Goal: Task Accomplishment & Management: Use online tool/utility

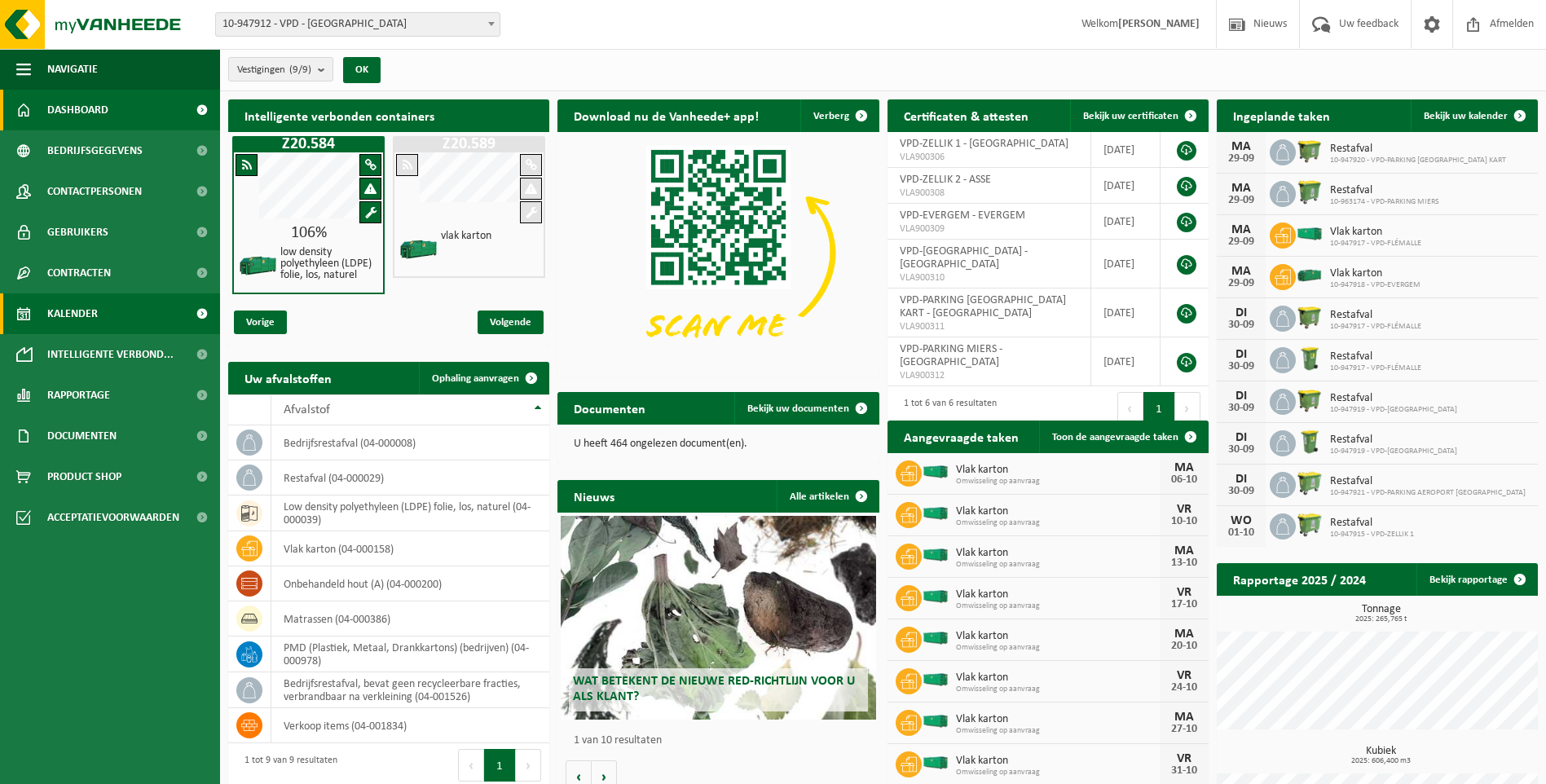
click at [61, 315] on span "Kalender" at bounding box center [73, 313] width 51 height 41
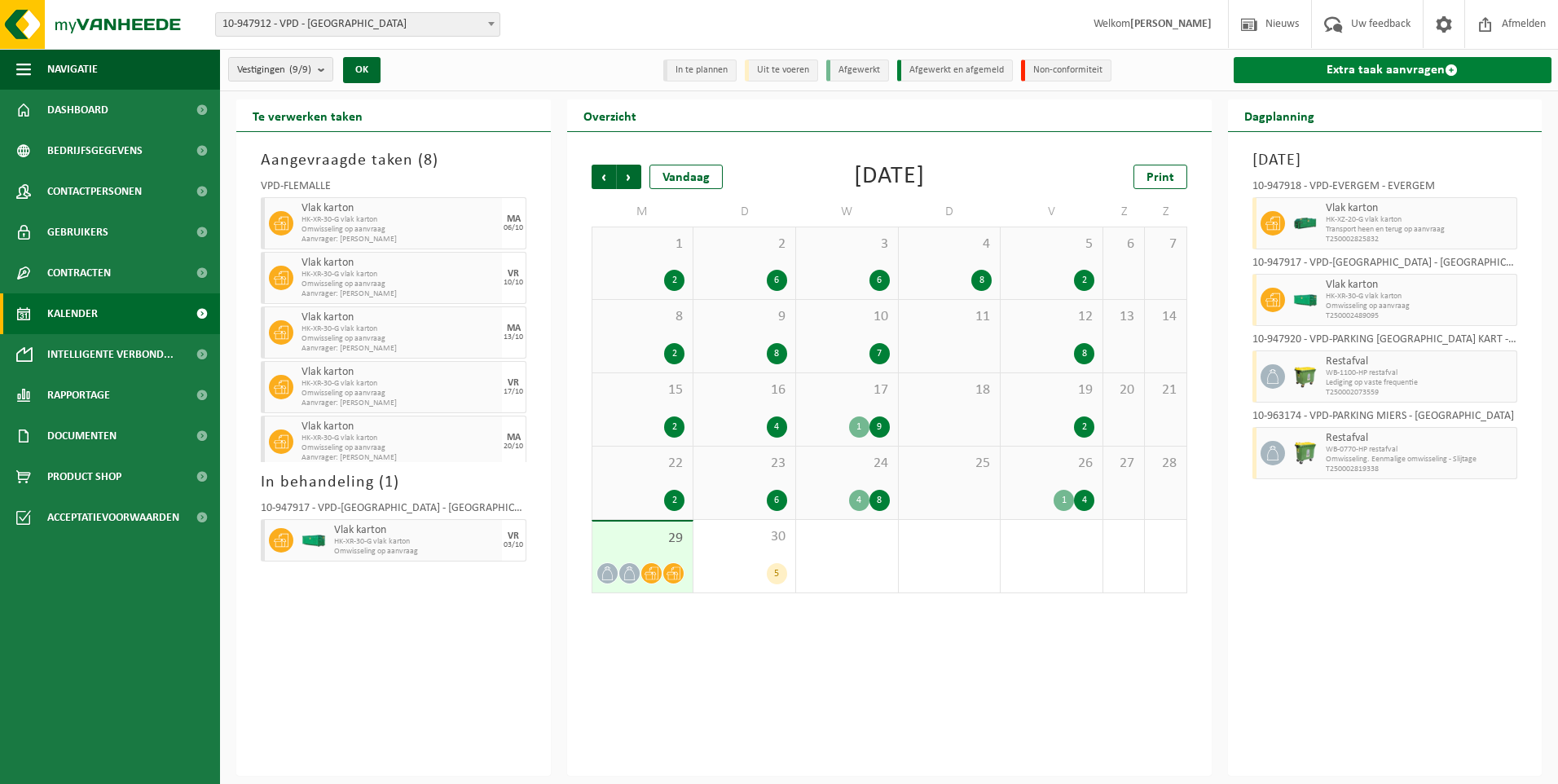
click at [1389, 69] on link "Extra taak aanvragen" at bounding box center [1393, 69] width 318 height 26
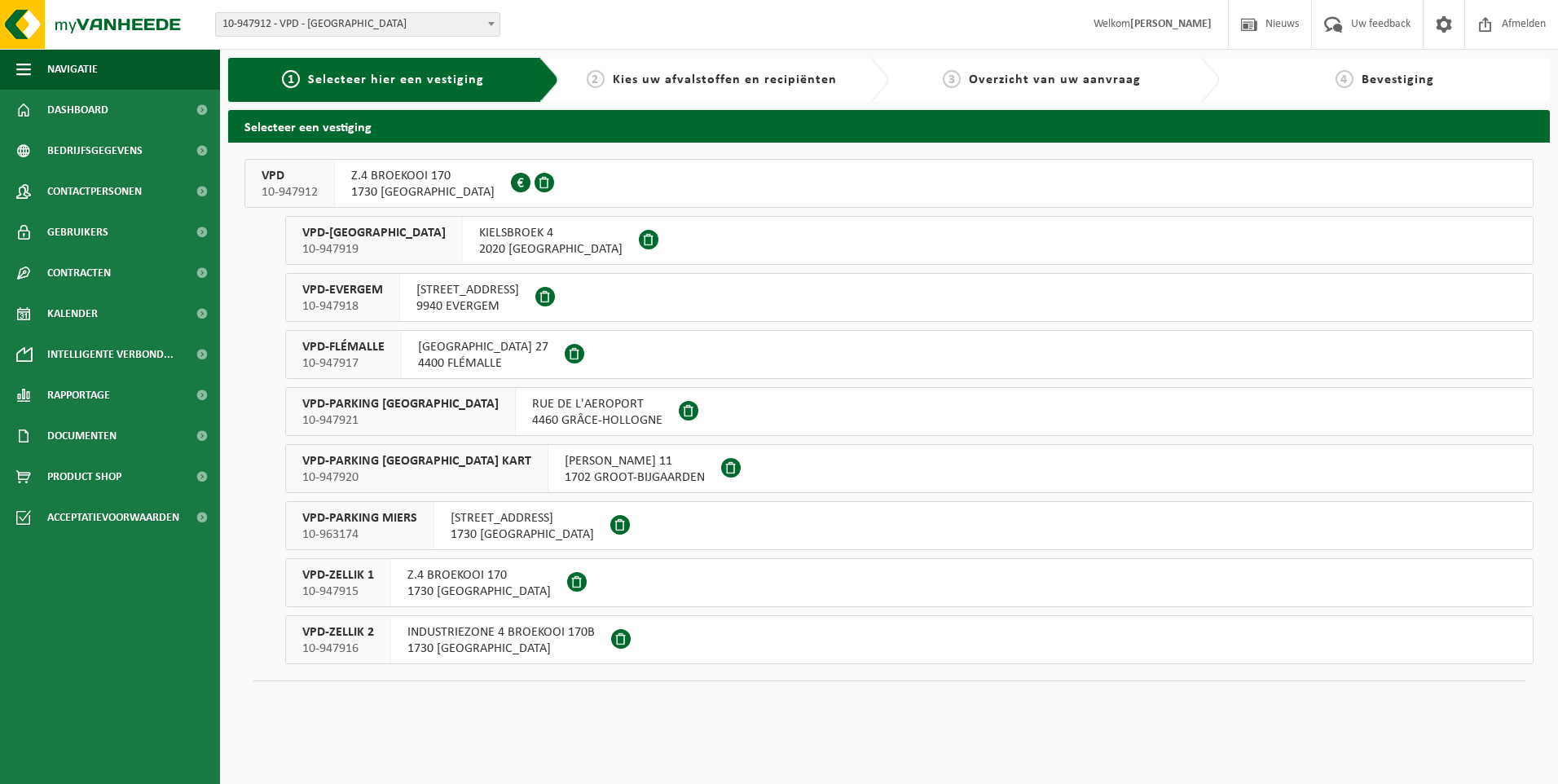
click at [336, 239] on span "VPD-ANTWERPEN" at bounding box center [373, 233] width 143 height 16
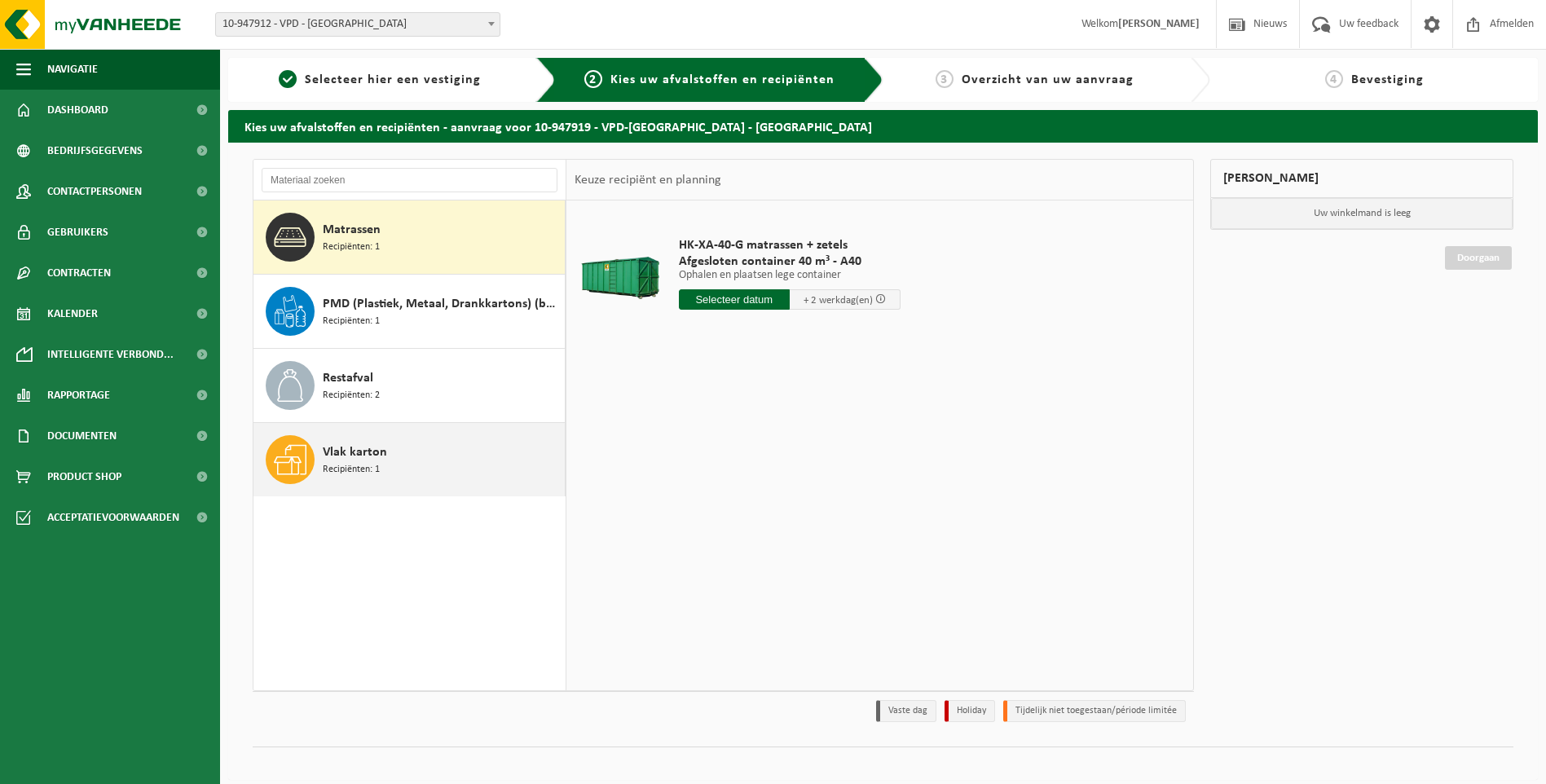
click at [336, 465] on span "Recipiënten: 1" at bounding box center [351, 470] width 57 height 15
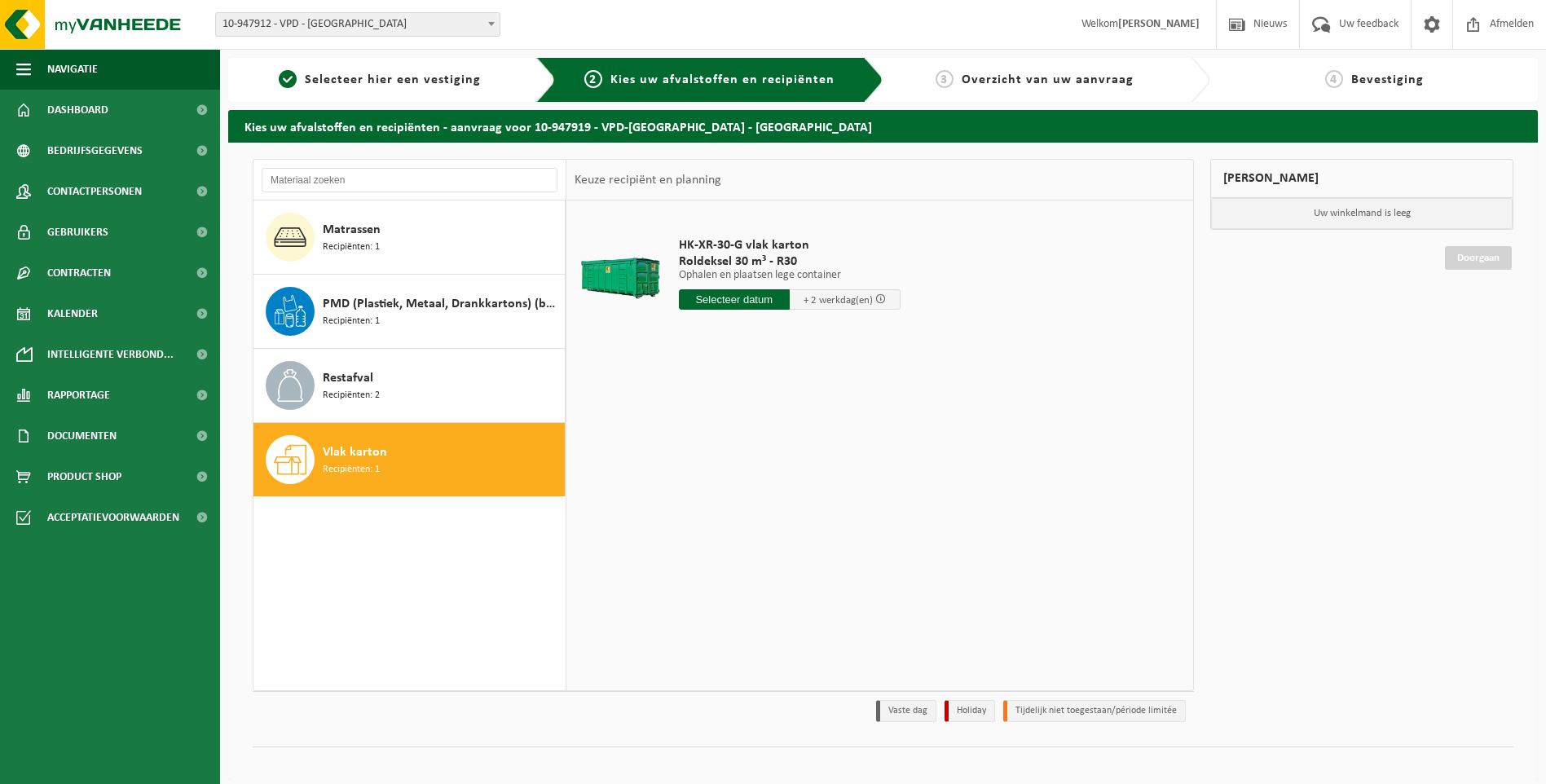
click at [737, 296] on input "text" at bounding box center [734, 300] width 111 height 20
click at [726, 495] on div "30" at bounding box center [722, 496] width 29 height 26
type input "Van 2025-09-30"
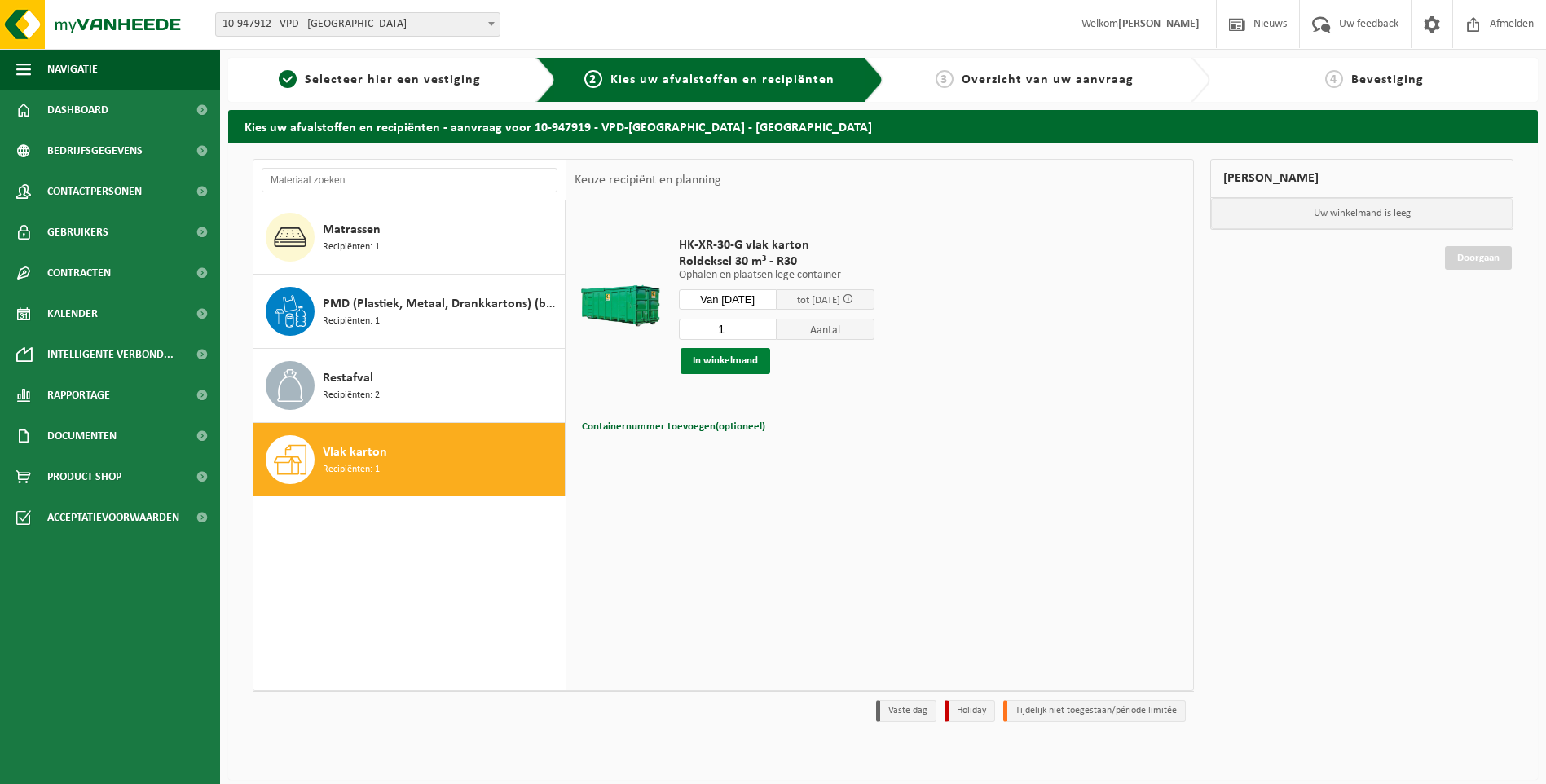
click at [743, 362] on button "In winkelmand" at bounding box center [726, 361] width 90 height 26
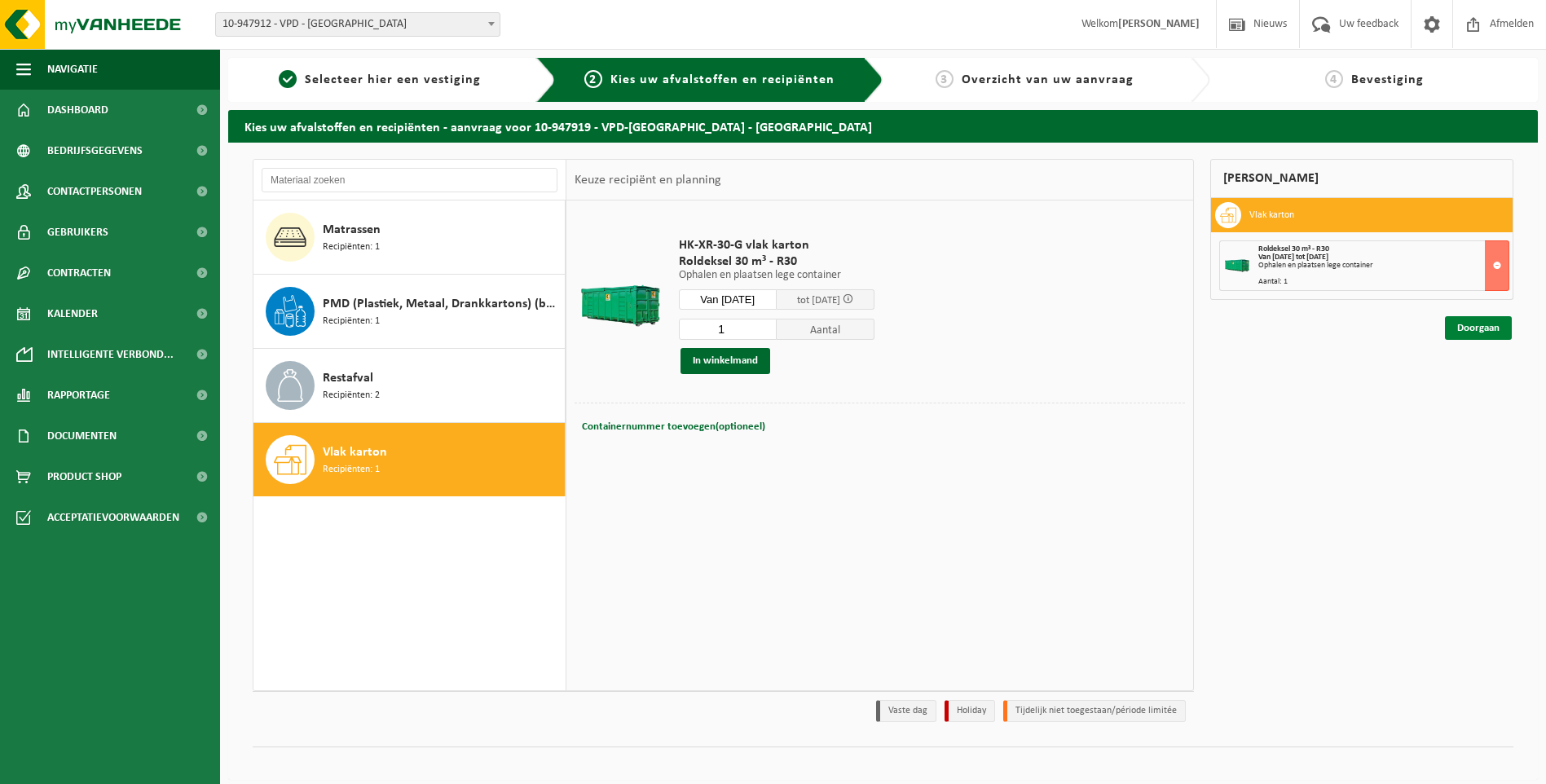
click at [1472, 329] on link "Doorgaan" at bounding box center [1477, 328] width 67 height 24
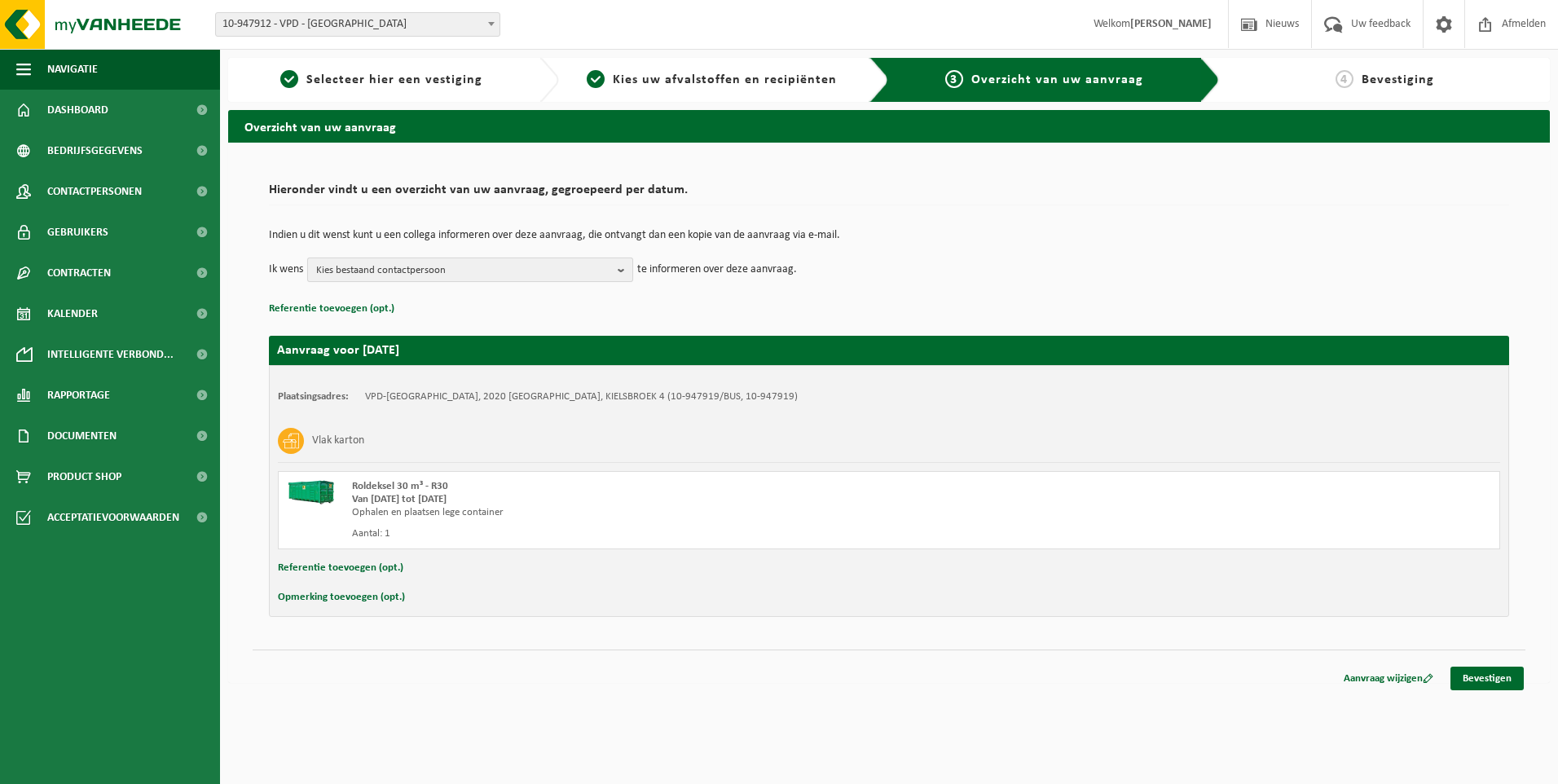
click at [618, 269] on b "button" at bounding box center [625, 269] width 14 height 23
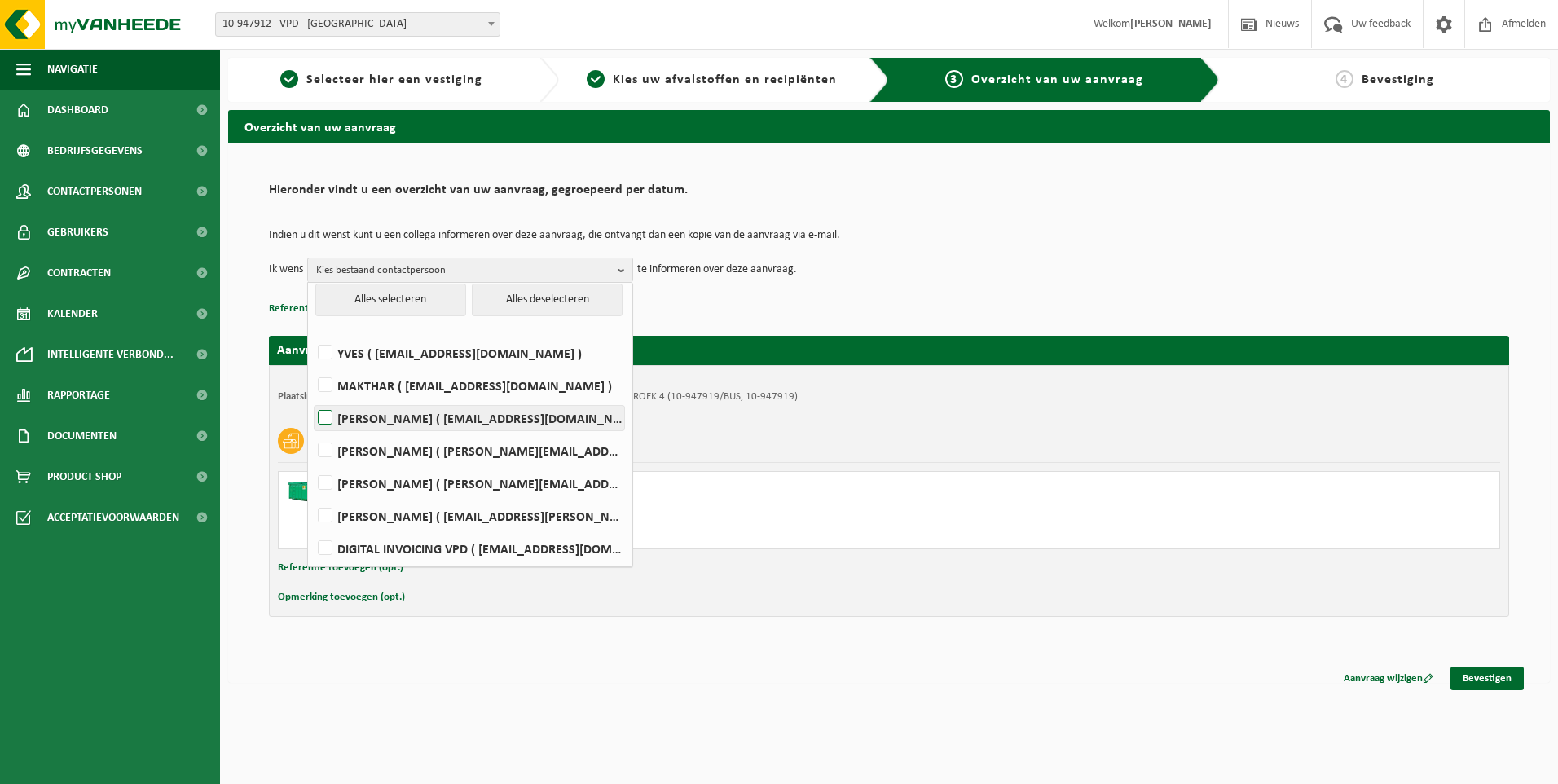
scroll to position [9, 0]
click at [410, 411] on label "[PERSON_NAME] ( [EMAIL_ADDRESS][DOMAIN_NAME] )" at bounding box center [470, 416] width 310 height 25
click at [312, 396] on input "[PERSON_NAME] ( [EMAIL_ADDRESS][DOMAIN_NAME] )" at bounding box center [312, 395] width 1 height 1
checkbox input "true"
click at [1030, 308] on p "Referentie toevoegen (opt.)" at bounding box center [889, 308] width 1240 height 21
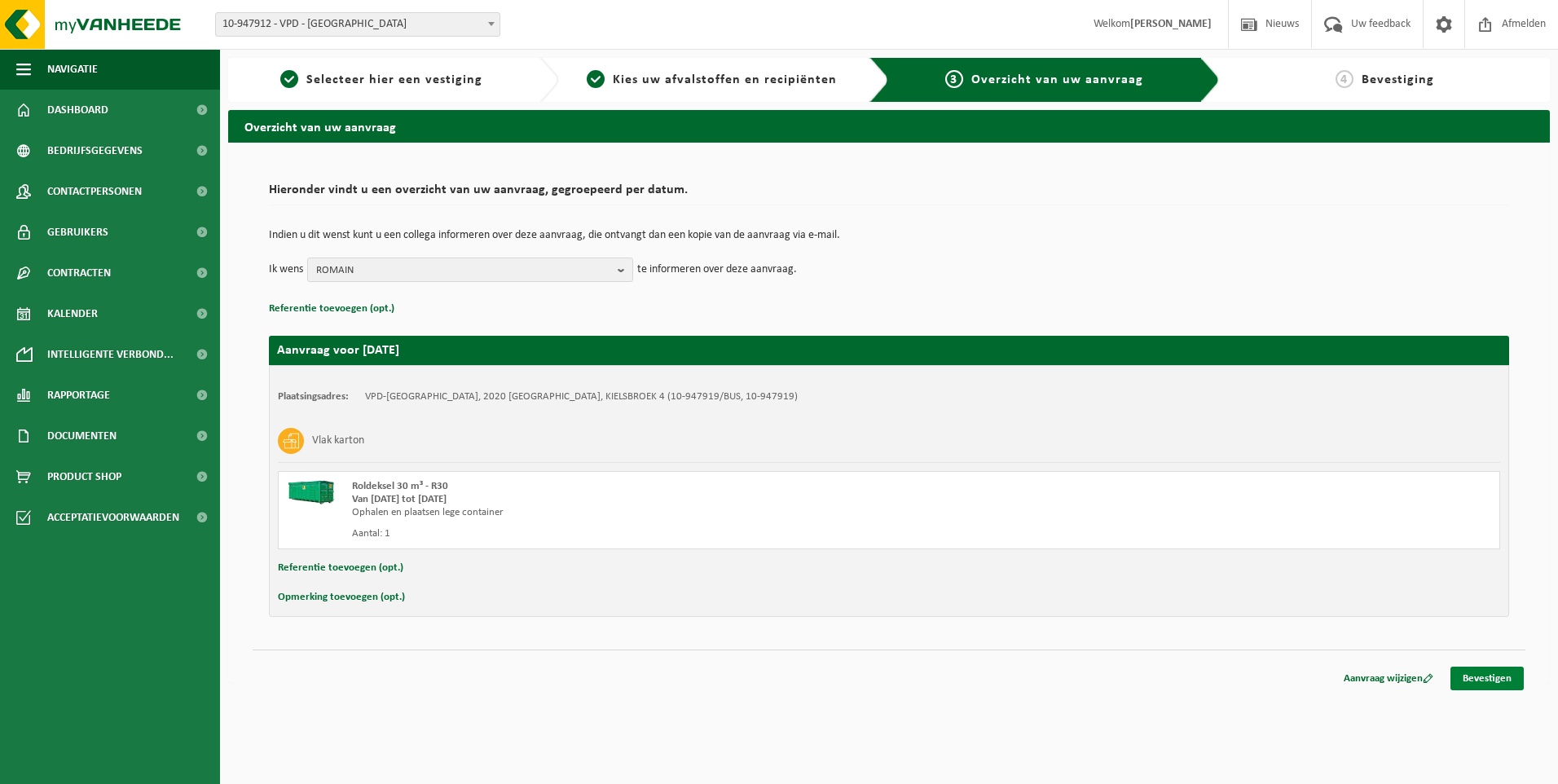
click at [1510, 679] on link "Bevestigen" at bounding box center [1487, 678] width 74 height 24
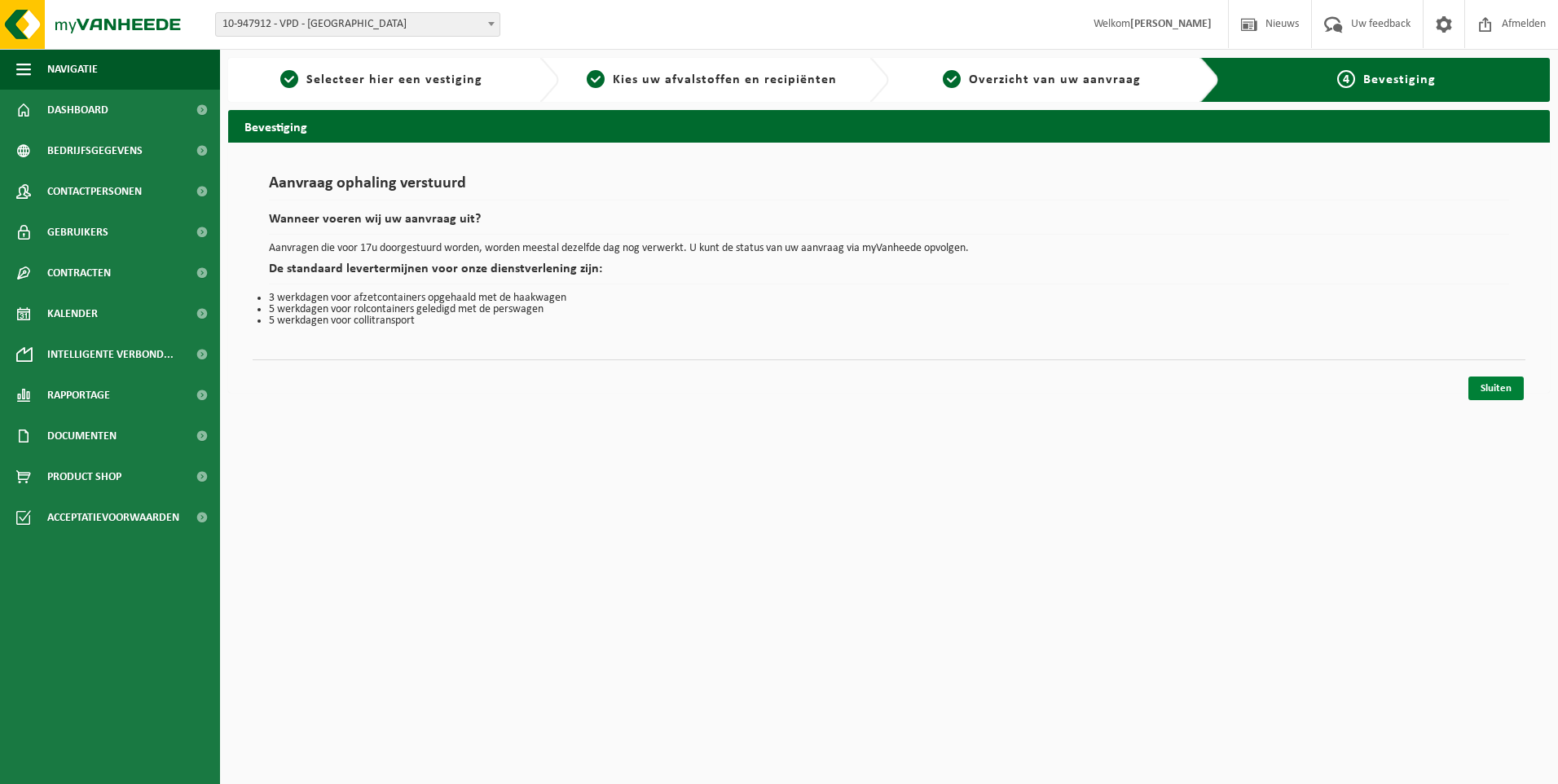
click at [1503, 393] on link "Sluiten" at bounding box center [1495, 389] width 55 height 24
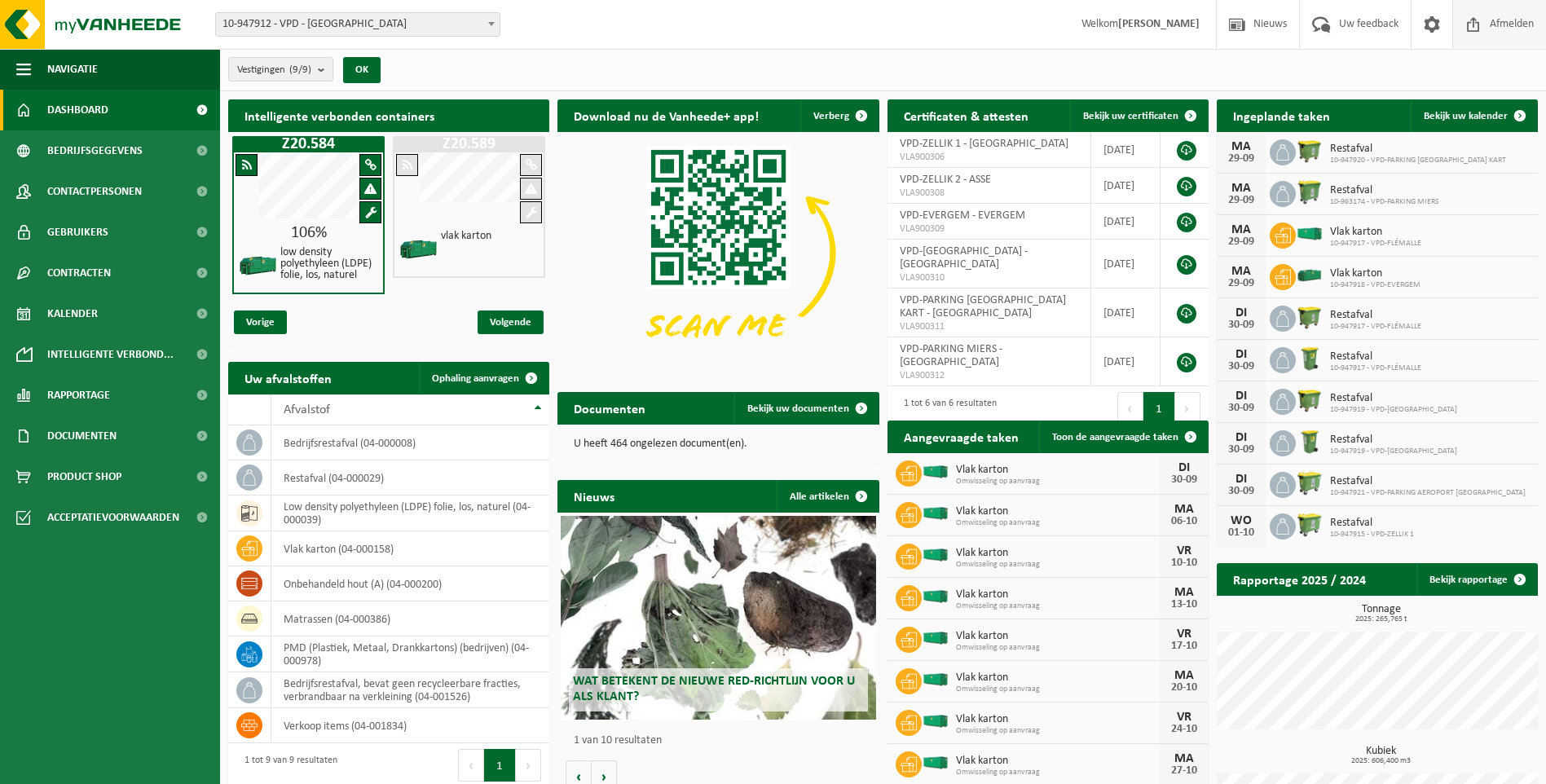
click at [1510, 19] on span "Afmelden" at bounding box center [1512, 24] width 52 height 48
